Goal: Task Accomplishment & Management: Use online tool/utility

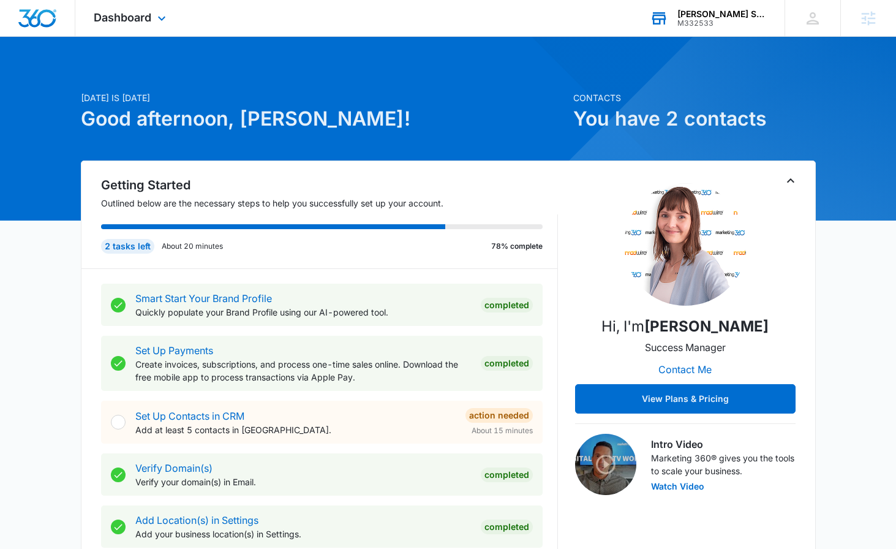
click at [703, 19] on div "M332533" at bounding box center [721, 23] width 89 height 9
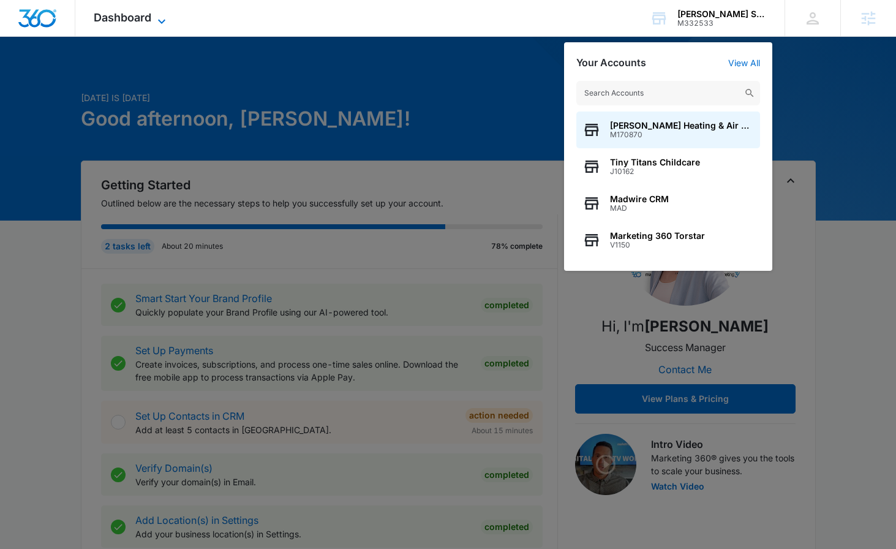
click at [160, 22] on icon at bounding box center [161, 21] width 7 height 4
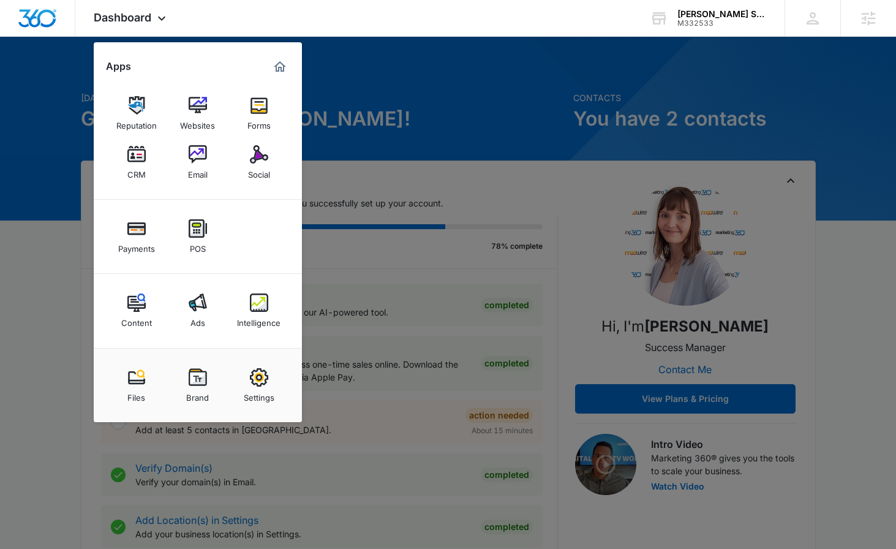
click at [23, 302] on div at bounding box center [448, 274] width 896 height 549
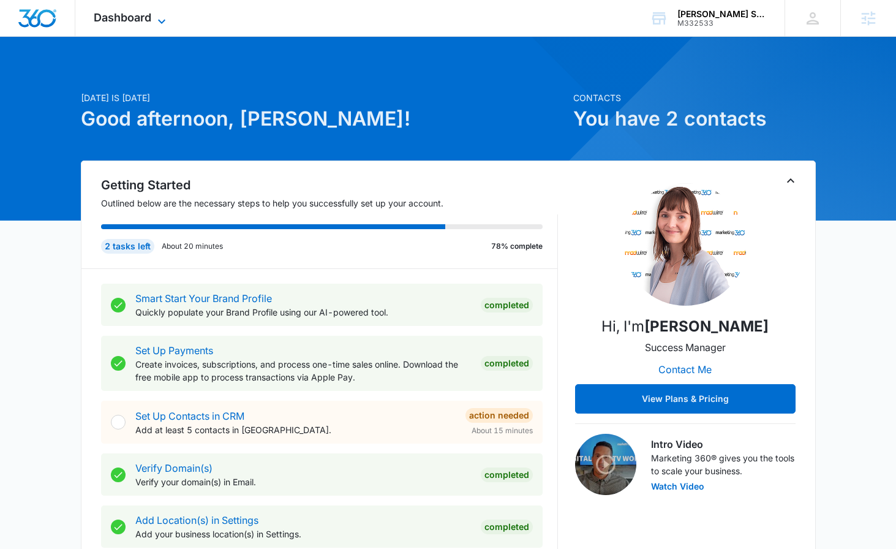
click at [135, 18] on span "Dashboard" at bounding box center [123, 17] width 58 height 13
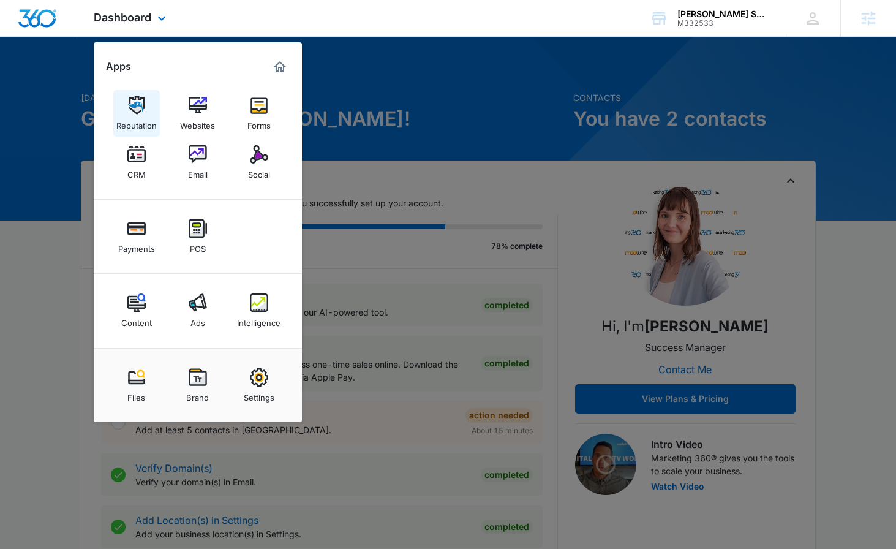
click at [142, 116] on div "Reputation" at bounding box center [136, 122] width 40 height 16
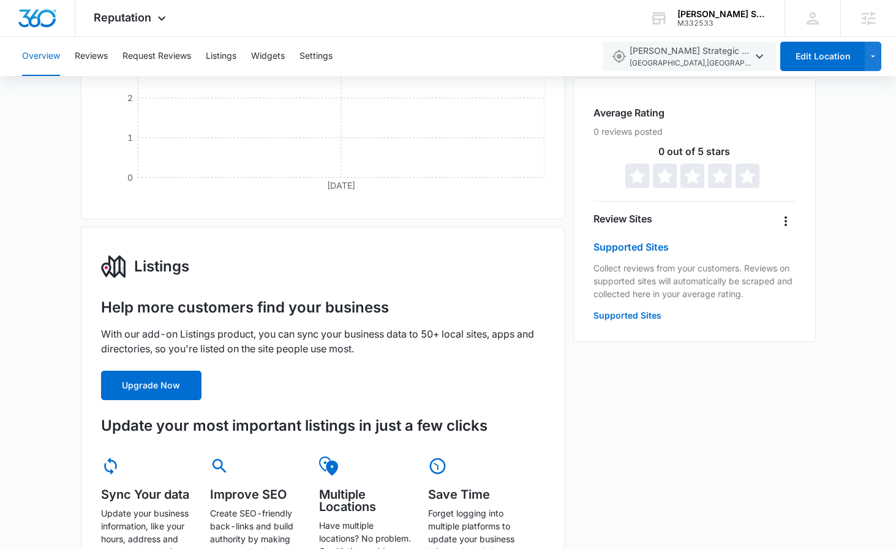
scroll to position [256, 0]
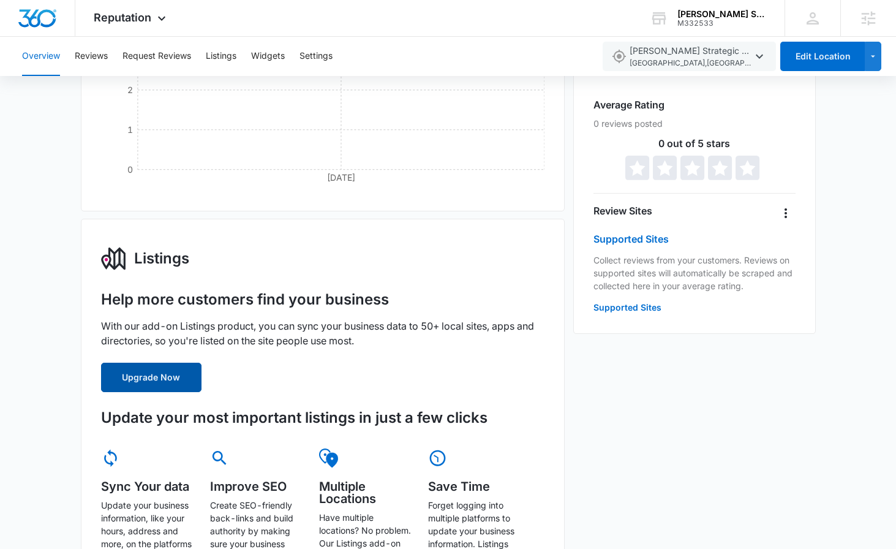
click at [175, 377] on button "Upgrade Now" at bounding box center [151, 376] width 100 height 29
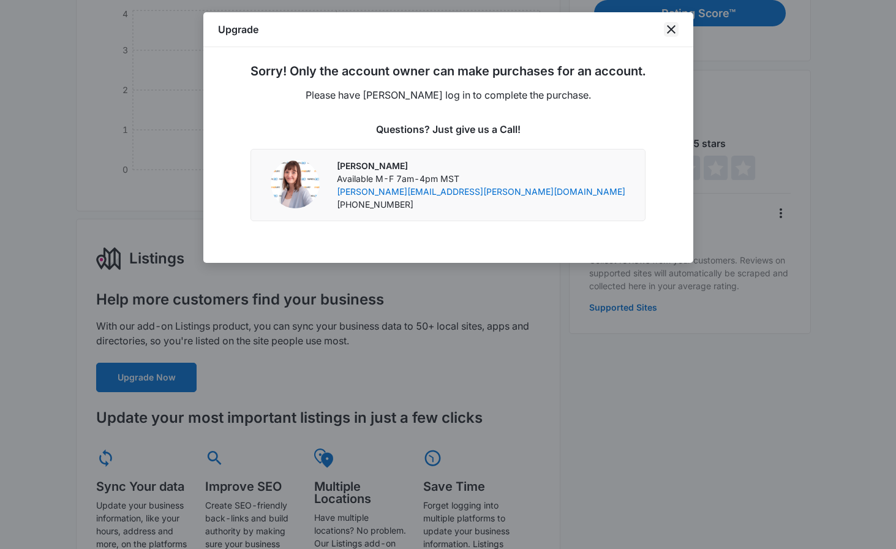
click at [678, 31] on div "Upgrade" at bounding box center [448, 29] width 490 height 35
click at [669, 25] on icon "close" at bounding box center [671, 29] width 15 height 15
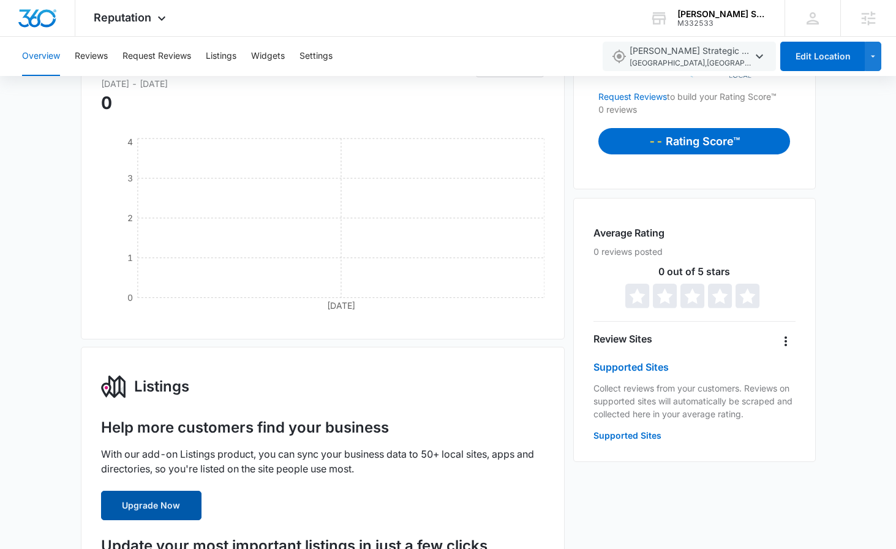
scroll to position [0, 0]
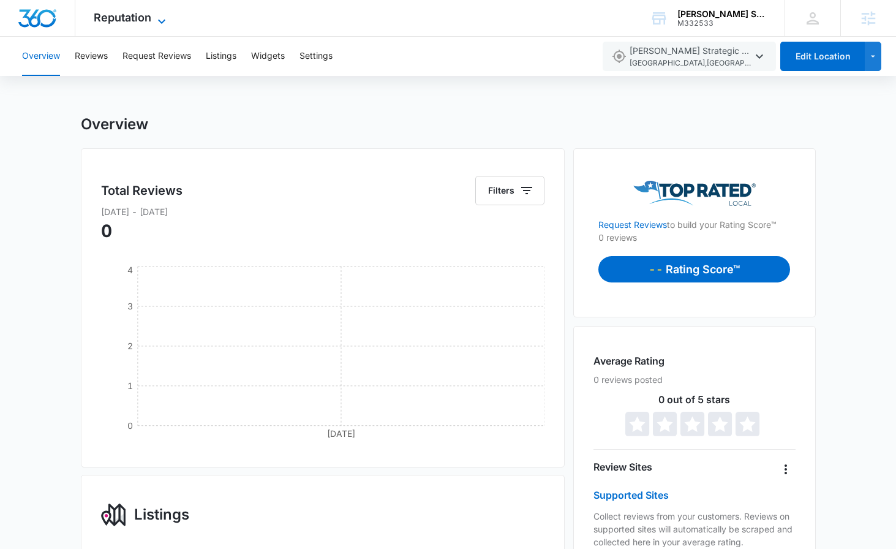
click at [138, 20] on span "Reputation" at bounding box center [123, 17] width 58 height 13
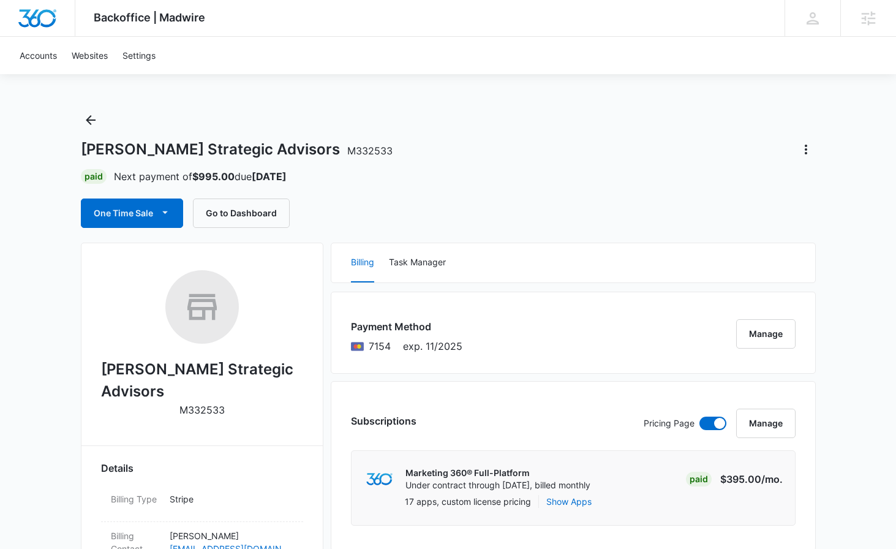
scroll to position [10, 0]
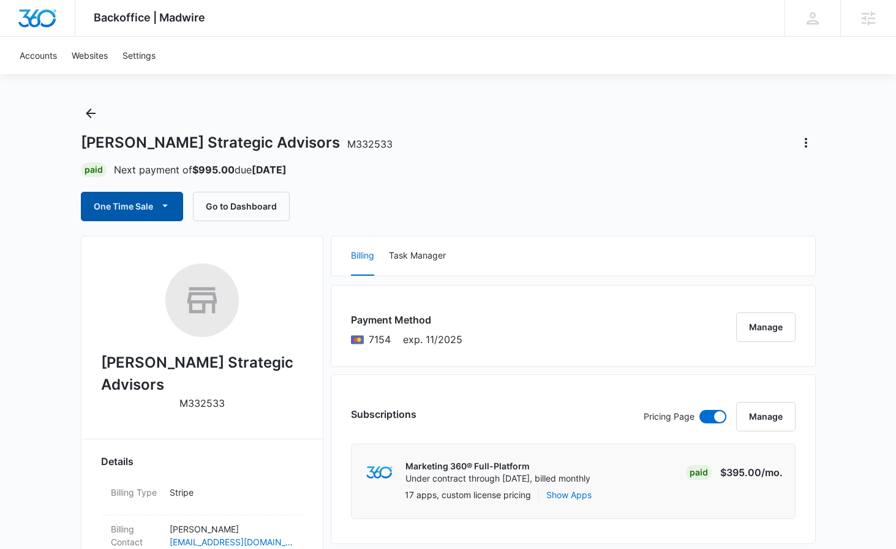
click at [161, 207] on icon "button" at bounding box center [165, 205] width 13 height 13
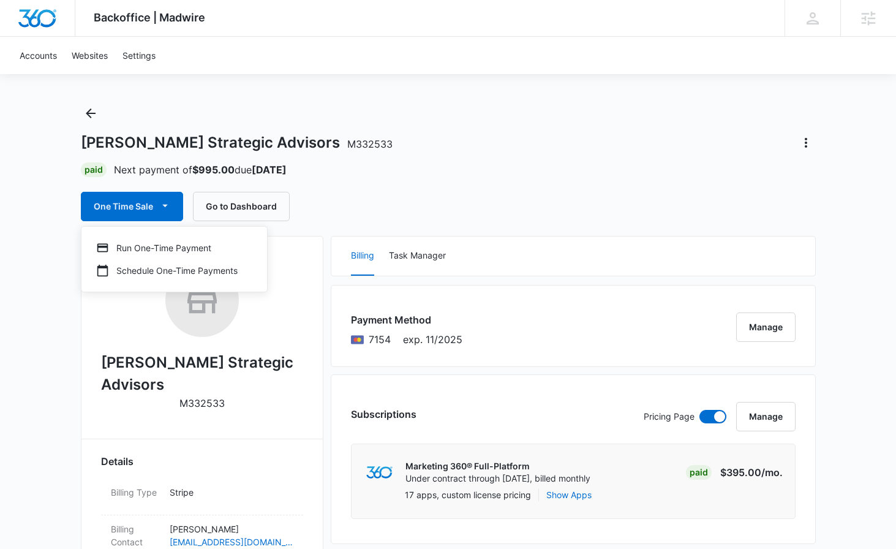
click at [318, 209] on div "One Time Sale Run One-Time Payment Schedule One-Time Payments Go to Dashboard" at bounding box center [448, 206] width 735 height 29
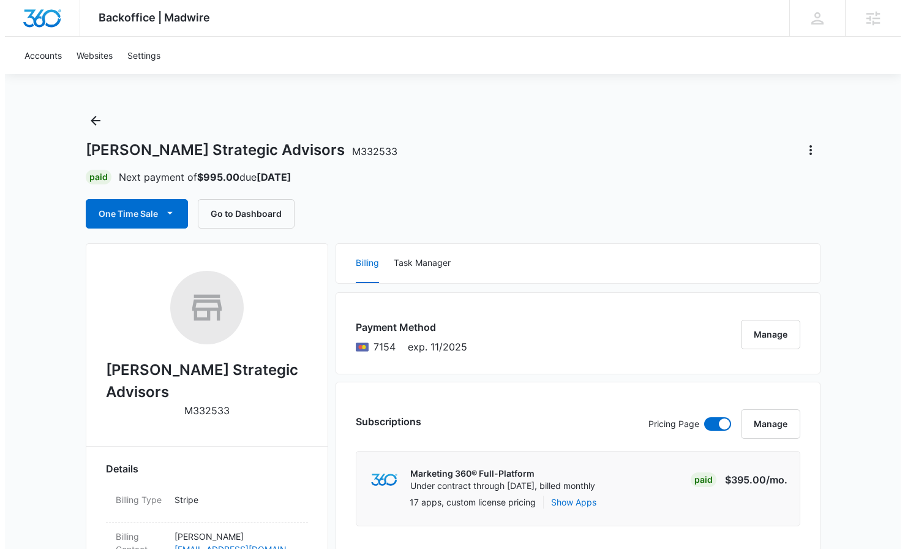
scroll to position [0, 0]
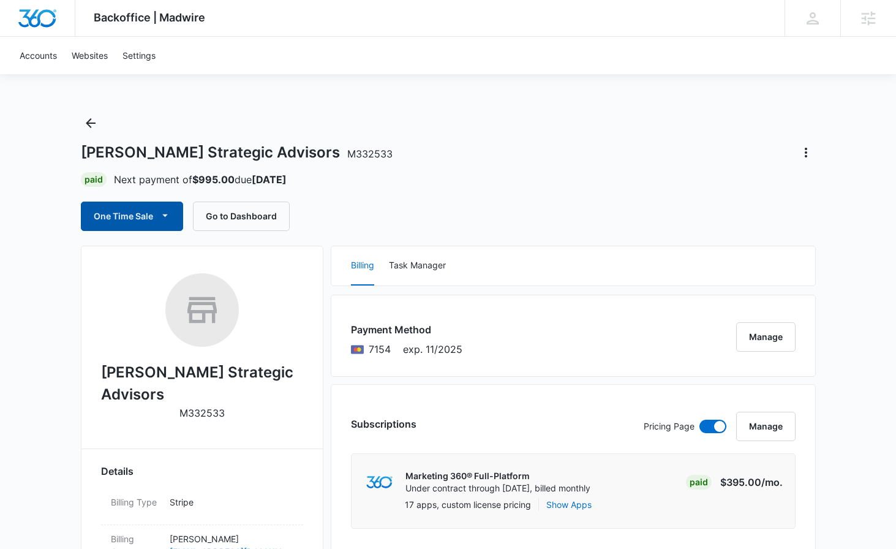
click at [159, 216] on icon "button" at bounding box center [165, 215] width 13 height 13
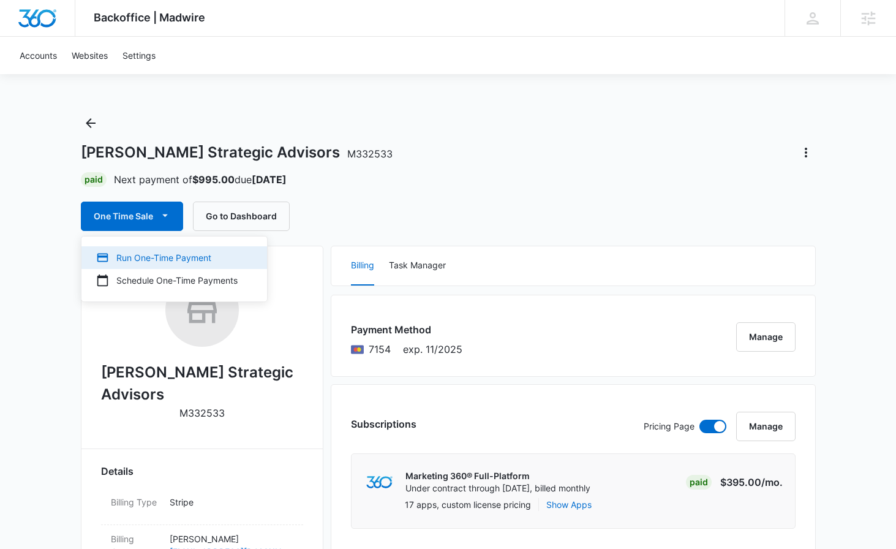
click at [133, 261] on div "Run One-Time Payment" at bounding box center [166, 257] width 141 height 13
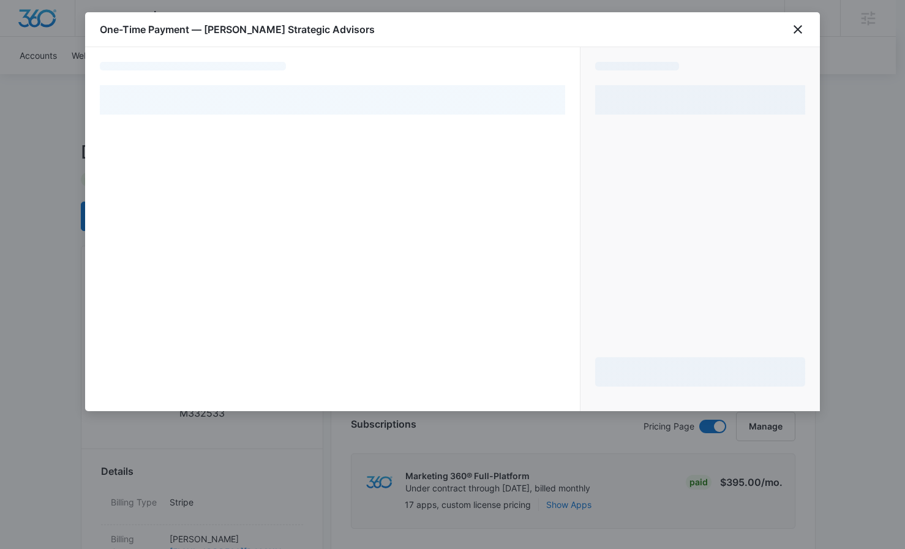
select select "pm_1RyFqzA4n8RTgNjUYI0MNjE8"
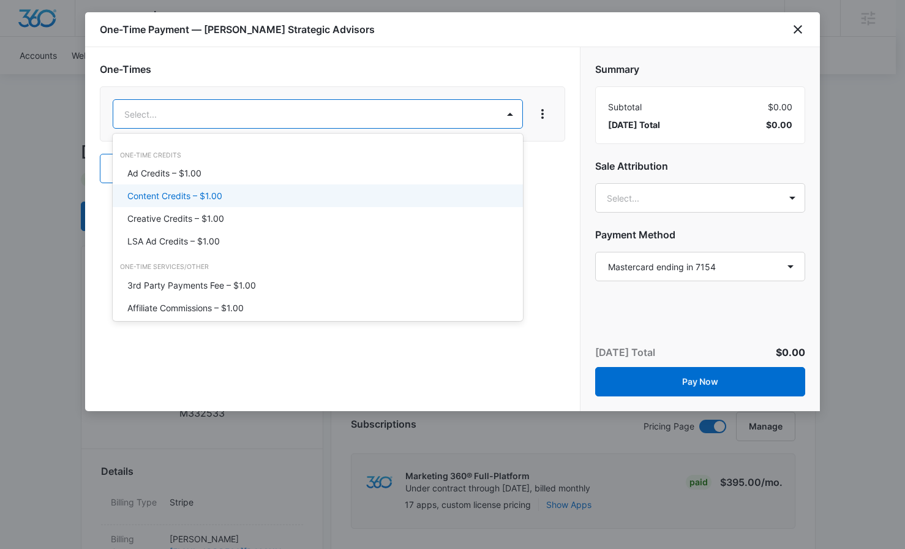
click at [792, 28] on div at bounding box center [452, 274] width 905 height 549
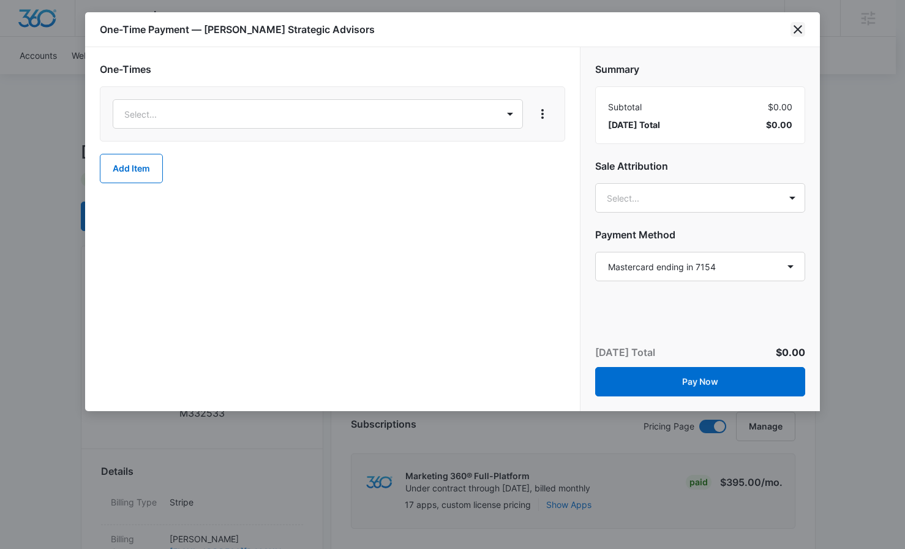
click at [793, 28] on icon "close" at bounding box center [797, 29] width 15 height 15
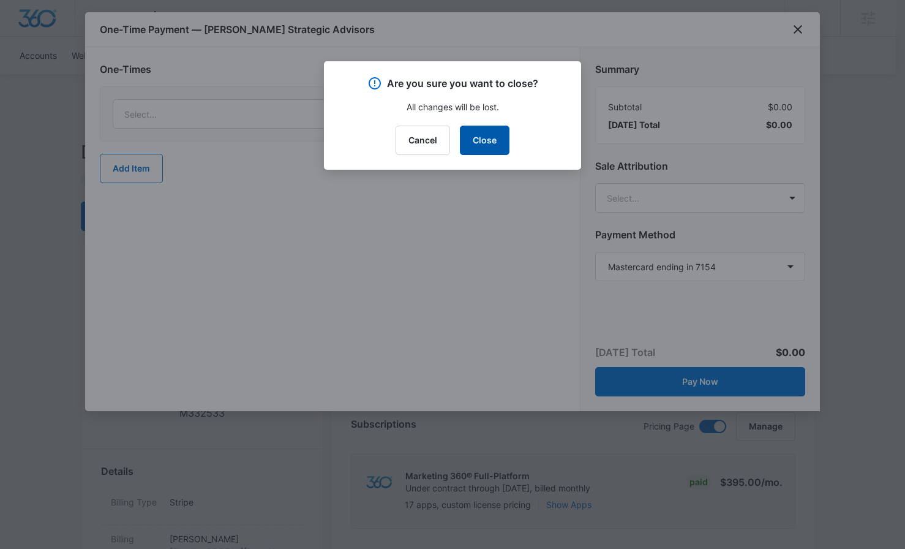
click at [492, 141] on button "Close" at bounding box center [485, 140] width 50 height 29
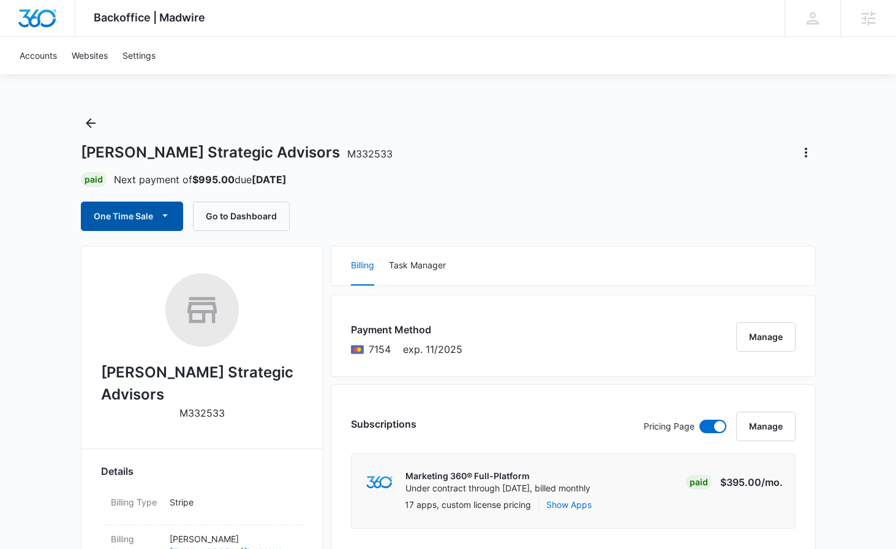
click at [170, 222] on span "button" at bounding box center [165, 216] width 15 height 15
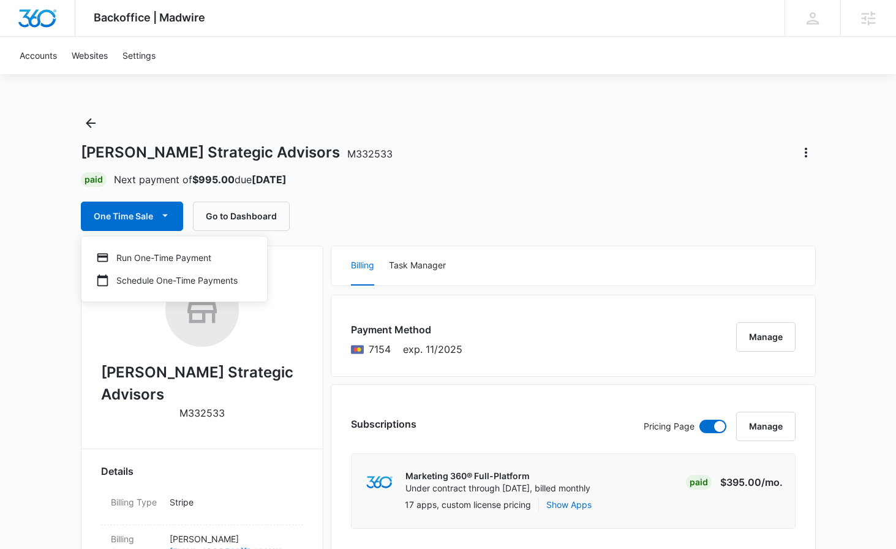
click at [396, 201] on div "One Time Sale Run One-Time Payment Schedule One-Time Payments Go to Dashboard" at bounding box center [448, 215] width 735 height 29
click at [805, 149] on icon "Actions" at bounding box center [805, 153] width 2 height 10
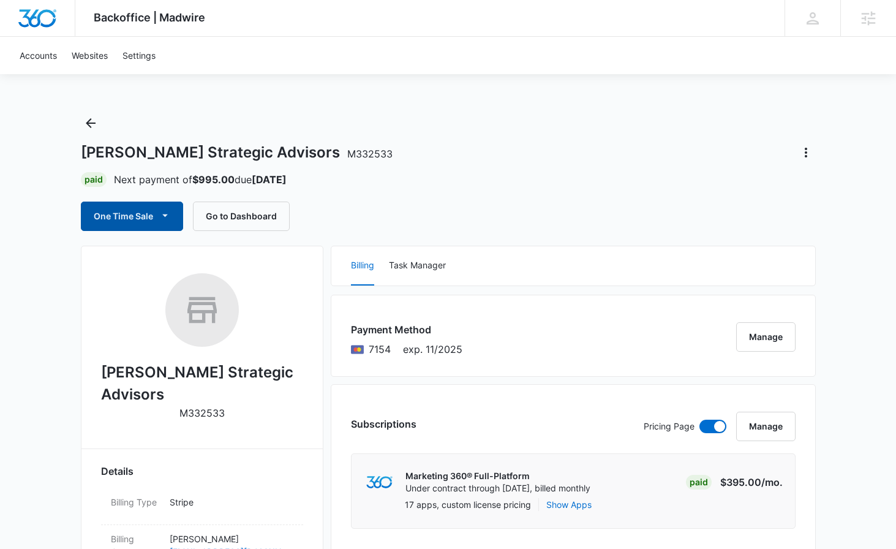
click at [133, 223] on button "One Time Sale" at bounding box center [132, 215] width 102 height 29
click at [421, 203] on div "One Time Sale Go to Dashboard" at bounding box center [448, 215] width 735 height 29
